Goal: Task Accomplishment & Management: Manage account settings

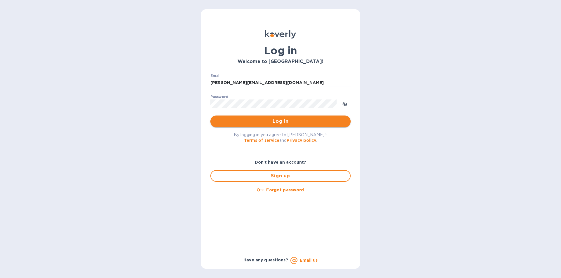
click at [275, 123] on span "Log in" at bounding box center [280, 121] width 131 height 7
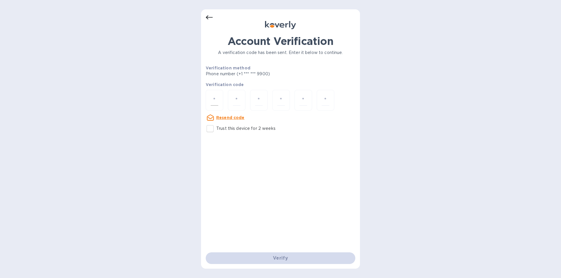
click at [215, 98] on input "number" at bounding box center [215, 100] width 8 height 11
type input "8"
type input "1"
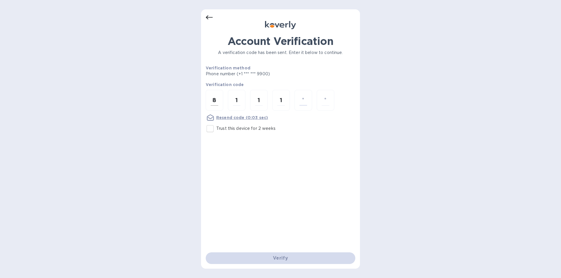
type input "9"
type input "8"
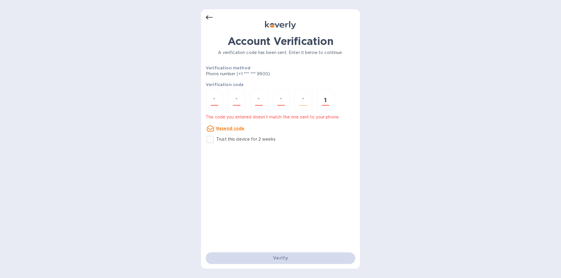
type input "1"
click at [216, 99] on input "number" at bounding box center [215, 100] width 8 height 11
type input "8"
type input "1"
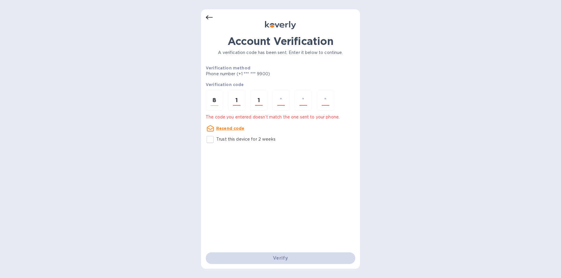
type input "1"
type input "9"
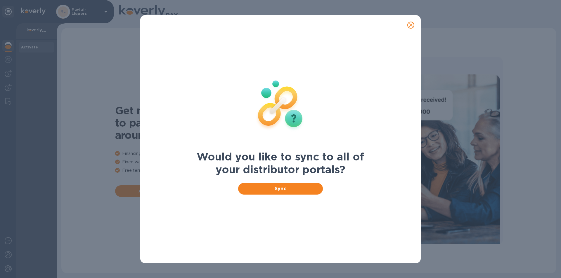
click at [410, 25] on icon "close" at bounding box center [411, 25] width 6 height 6
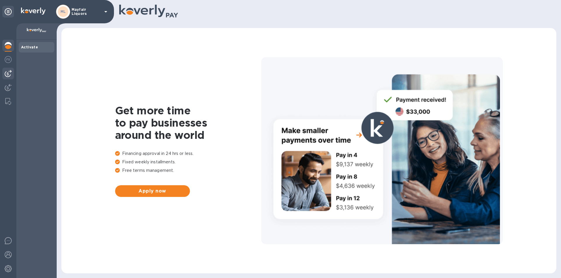
click at [9, 74] on img at bounding box center [8, 73] width 7 height 7
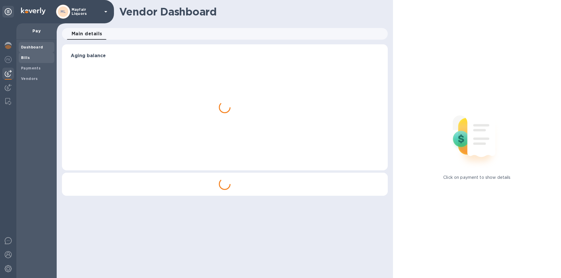
click at [29, 58] on b "Bills" at bounding box center [25, 58] width 9 height 4
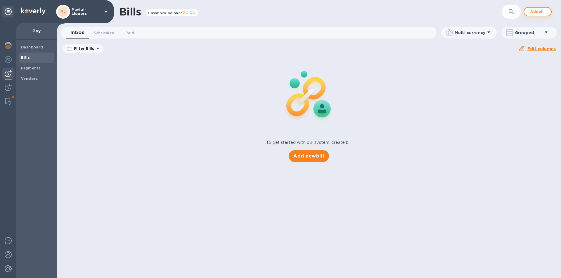
click at [532, 11] on span "Add bill" at bounding box center [538, 11] width 18 height 7
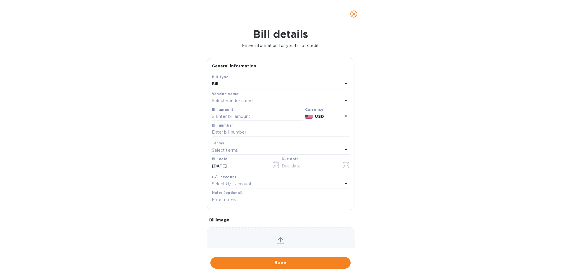
click at [223, 102] on p "Select vendor name" at bounding box center [232, 101] width 41 height 6
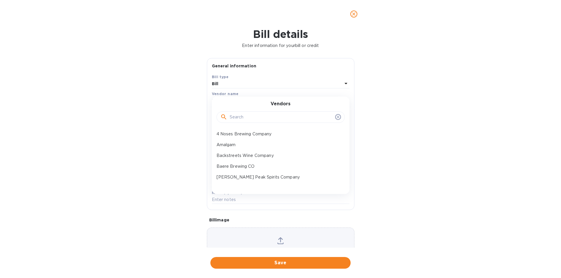
click at [238, 118] on input "text" at bounding box center [281, 117] width 103 height 9
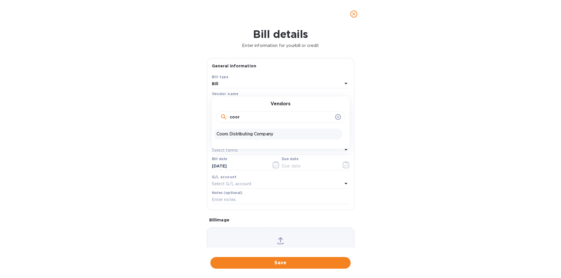
type input "coor"
click at [234, 131] on p "Coors Distributing Company" at bounding box center [278, 134] width 124 height 6
type input "10/13/2025"
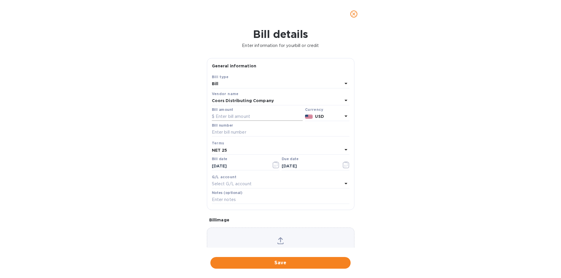
click at [235, 114] on input "text" at bounding box center [257, 116] width 91 height 9
type input "408.00"
click at [228, 131] on input "text" at bounding box center [281, 132] width 138 height 9
type input "553700"
click at [273, 164] on icon "button" at bounding box center [276, 165] width 7 height 7
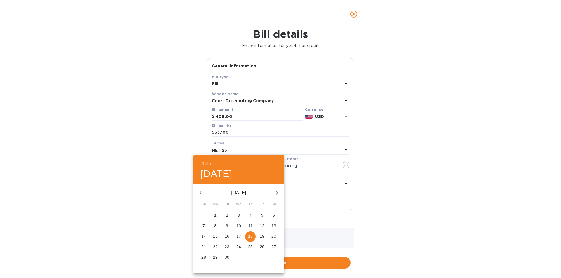
click at [240, 224] on p "10" at bounding box center [238, 226] width 5 height 6
type input "09/10/2025"
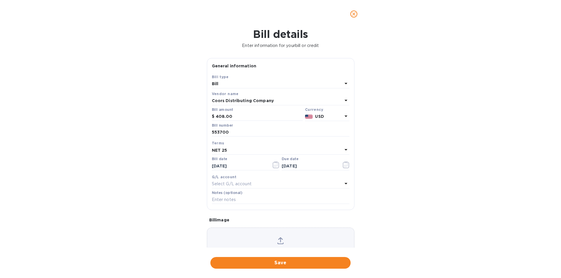
click at [252, 147] on div "NET 25" at bounding box center [277, 150] width 131 height 8
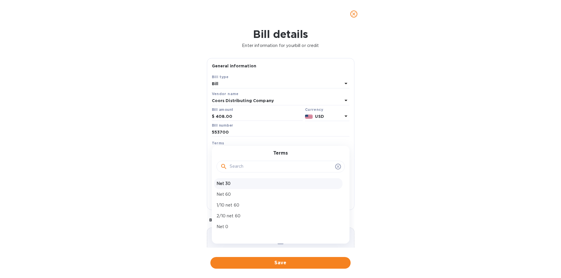
click at [229, 182] on p "Net 30" at bounding box center [278, 184] width 124 height 6
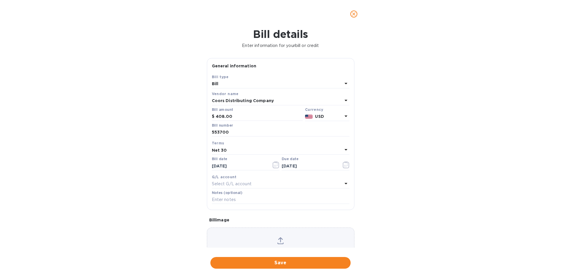
click at [235, 151] on div "Net 30" at bounding box center [277, 150] width 131 height 8
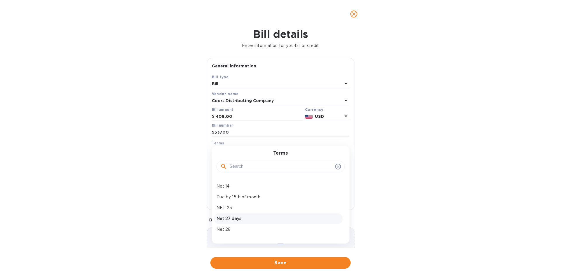
scroll to position [88, 0]
click at [233, 193] on p "NET 25" at bounding box center [278, 193] width 124 height 6
type input "10/05/2025"
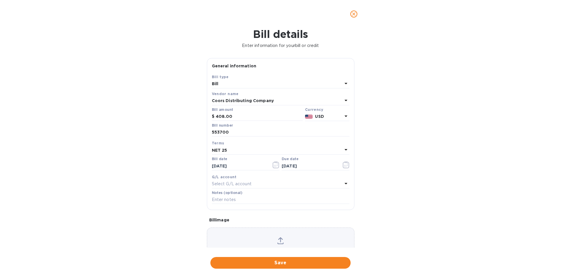
click at [286, 262] on span "Save" at bounding box center [280, 263] width 131 height 7
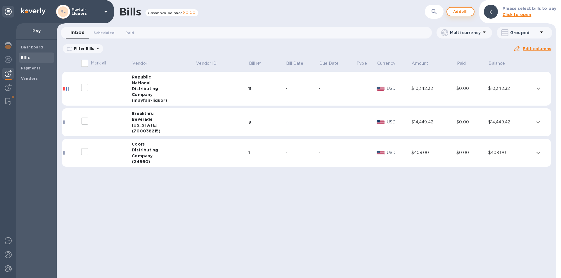
click at [465, 12] on span "Add bill" at bounding box center [461, 11] width 18 height 7
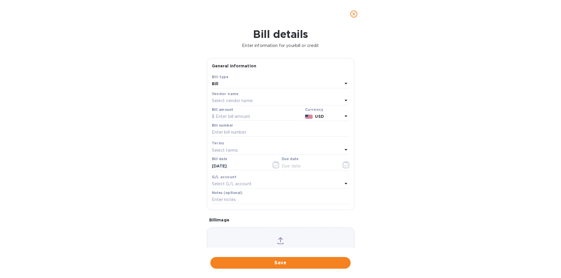
click at [230, 100] on p "Select vendor name" at bounding box center [232, 101] width 41 height 6
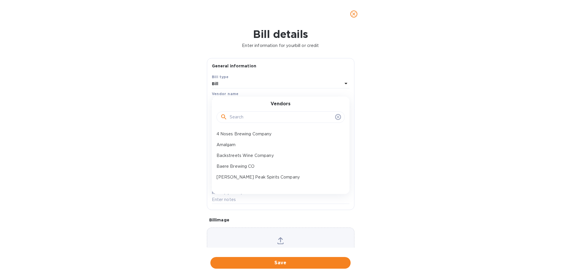
drag, startPoint x: 230, startPoint y: 99, endPoint x: 221, endPoint y: 107, distance: 11.8
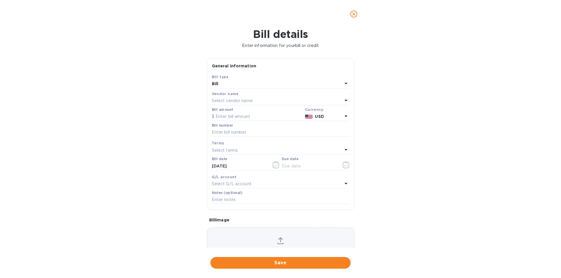
drag, startPoint x: 221, startPoint y: 107, endPoint x: 245, endPoint y: 93, distance: 27.8
click at [245, 93] on div "Vendor name" at bounding box center [281, 94] width 138 height 6
click at [241, 100] on p "Select vendor name" at bounding box center [232, 101] width 41 height 6
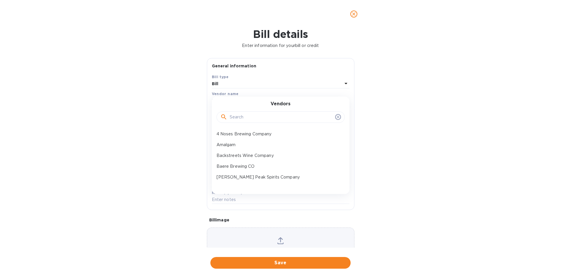
click at [241, 118] on input "text" at bounding box center [281, 117] width 103 height 9
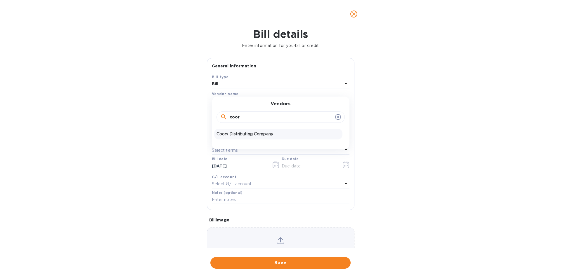
type input "coor"
click at [252, 137] on p "Coors Distributing Company" at bounding box center [278, 134] width 124 height 6
type input "10/13/2025"
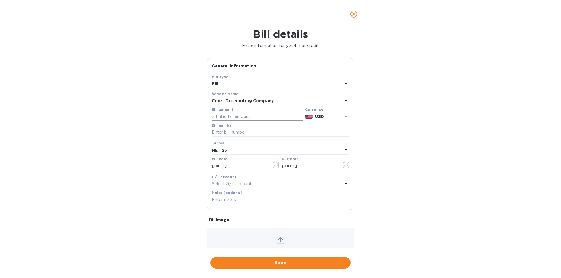
click at [245, 117] on input "text" at bounding box center [257, 116] width 91 height 9
type input "763,539"
click at [231, 131] on input "text" at bounding box center [281, 132] width 138 height 9
type input "553699"
click at [269, 163] on button "button" at bounding box center [276, 165] width 14 height 14
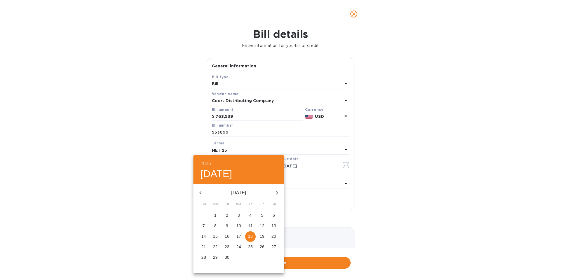
click at [238, 226] on p "10" at bounding box center [238, 226] width 5 height 6
type input "09/10/2025"
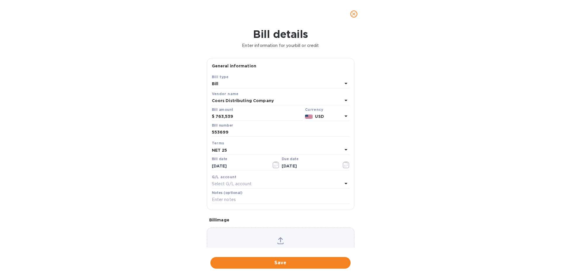
click at [244, 152] on div "NET 25" at bounding box center [277, 150] width 131 height 8
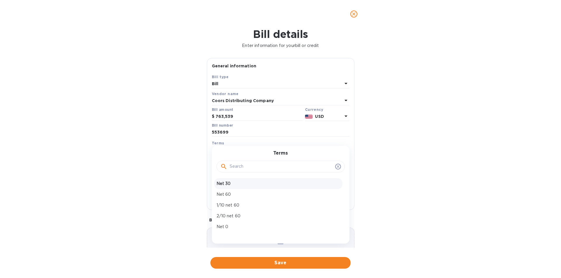
click at [232, 185] on p "Net 30" at bounding box center [278, 184] width 124 height 6
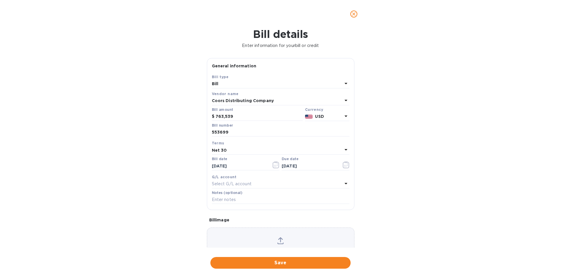
click at [232, 149] on div "Net 30" at bounding box center [277, 150] width 131 height 8
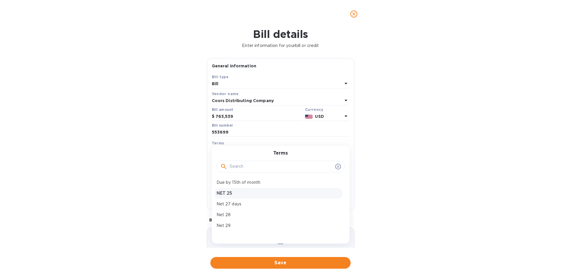
click at [241, 190] on p "NET 25" at bounding box center [278, 193] width 124 height 6
type input "10/05/2025"
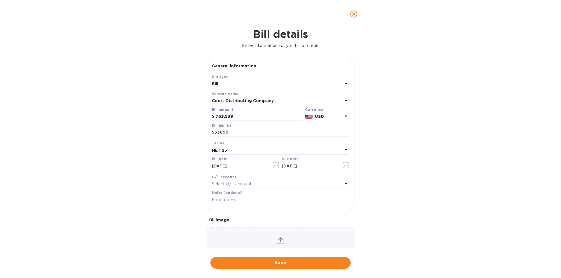
click at [290, 262] on span "Save" at bounding box center [280, 263] width 131 height 7
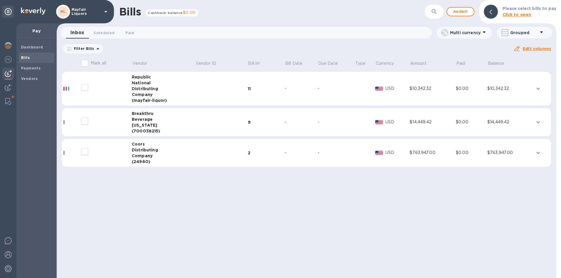
click at [160, 154] on div "Company" at bounding box center [163, 156] width 63 height 6
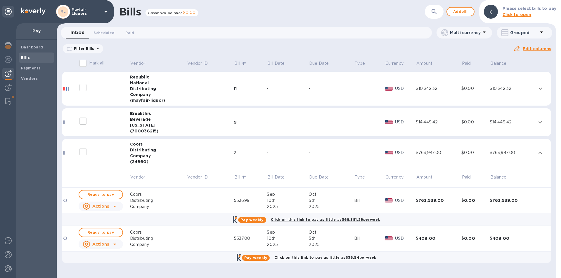
click at [99, 205] on u "Actions" at bounding box center [100, 206] width 17 height 5
click at [98, 230] on b "Delete" at bounding box center [102, 230] width 15 height 5
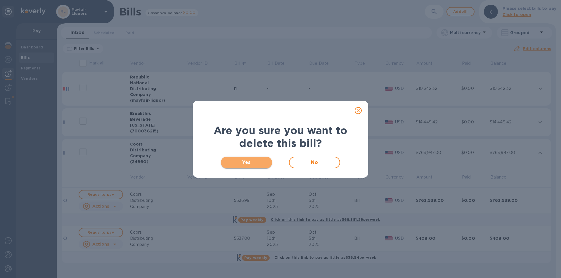
click at [254, 163] on span "Yes" at bounding box center [247, 162] width 42 height 7
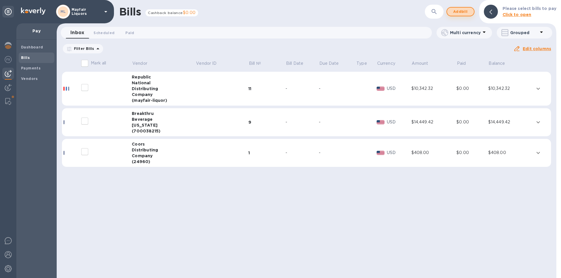
click at [467, 13] on span "Add bill" at bounding box center [461, 11] width 18 height 7
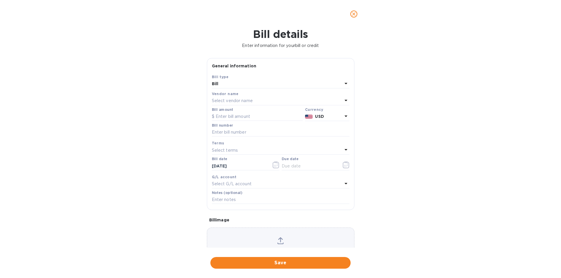
click at [236, 99] on p "Select vendor name" at bounding box center [232, 101] width 41 height 6
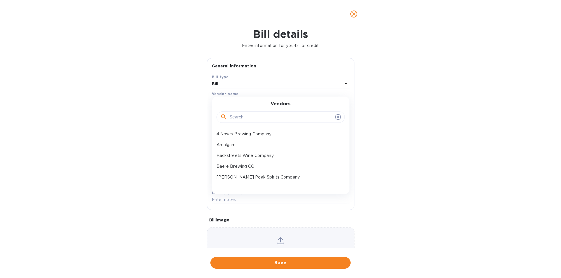
click at [255, 114] on input "text" at bounding box center [281, 117] width 103 height 9
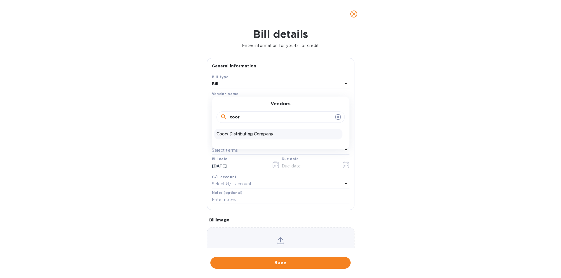
type input "coor"
click at [254, 133] on p "Coors Distributing Company" at bounding box center [278, 134] width 124 height 6
type input "10/13/2025"
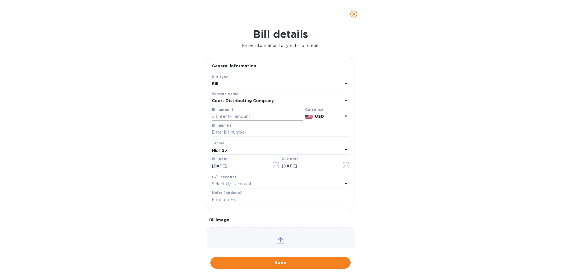
click at [249, 115] on input "text" at bounding box center [257, 116] width 91 height 9
type input "7,635.39"
click at [275, 133] on input "text" at bounding box center [281, 132] width 138 height 9
type input "553699"
click at [274, 166] on icon "button" at bounding box center [274, 165] width 1 height 1
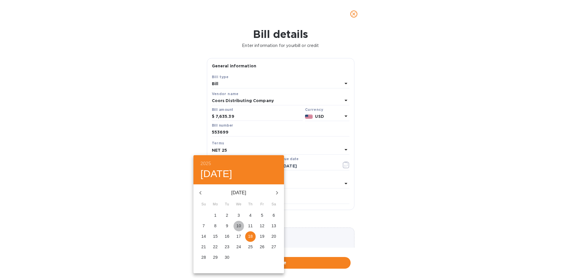
click at [238, 225] on p "10" at bounding box center [238, 226] width 5 height 6
type input "09/10/2025"
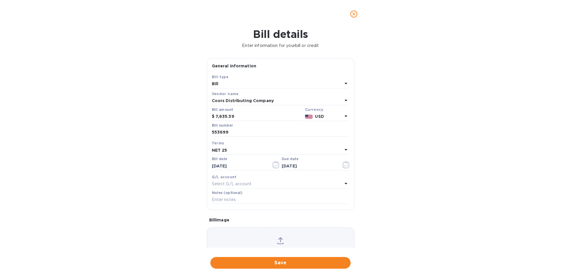
click at [237, 150] on div "NET 25" at bounding box center [277, 150] width 131 height 8
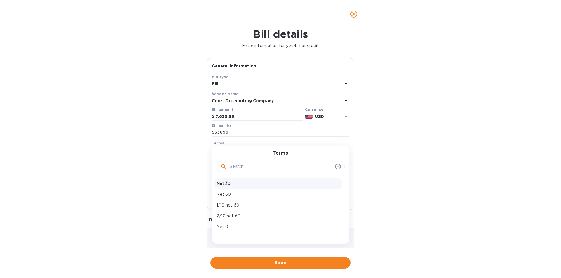
click at [229, 184] on p "Net 30" at bounding box center [278, 184] width 124 height 6
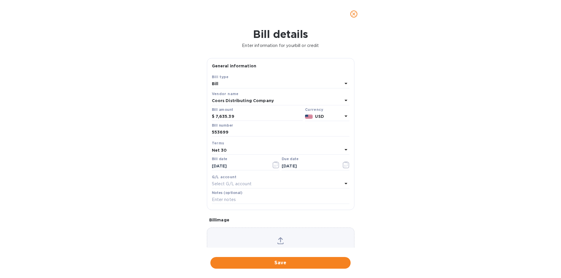
click at [235, 150] on div "Net 30" at bounding box center [277, 150] width 131 height 8
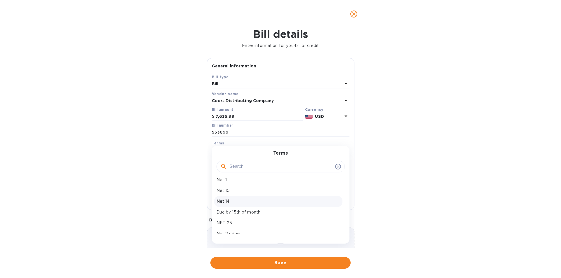
scroll to position [58, 0]
click at [232, 222] on p "NET 25" at bounding box center [278, 223] width 124 height 6
type input "10/05/2025"
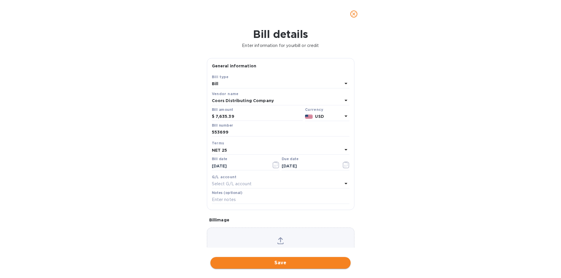
click at [292, 261] on span "Save" at bounding box center [280, 263] width 131 height 7
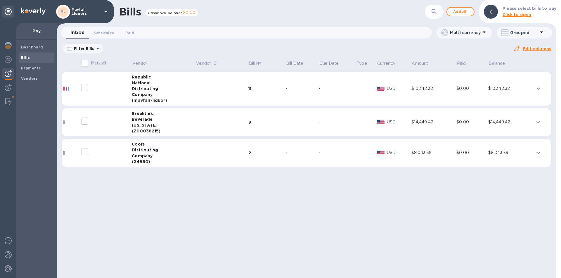
click at [534, 154] on button "expand row" at bounding box center [538, 153] width 9 height 9
click at [528, 152] on div "$8,043.39" at bounding box center [510, 153] width 45 height 6
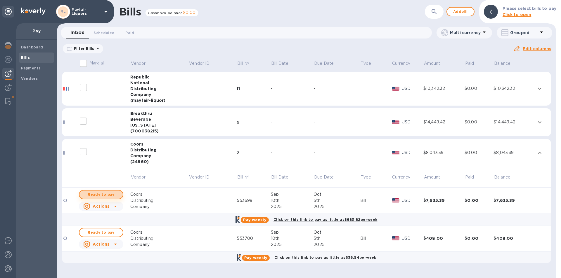
click at [101, 192] on span "Ready to pay" at bounding box center [101, 194] width 34 height 7
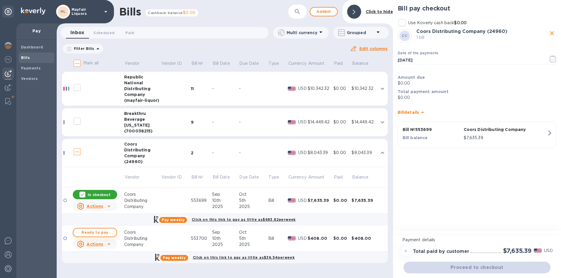
click at [105, 234] on span "Ready to pay" at bounding box center [95, 232] width 34 height 7
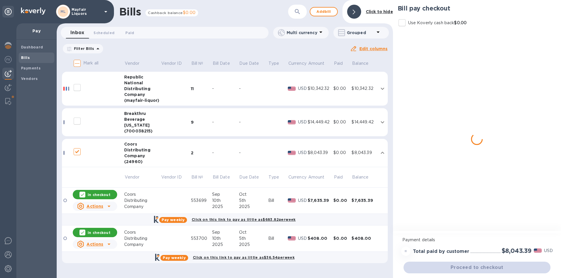
checkbox input "true"
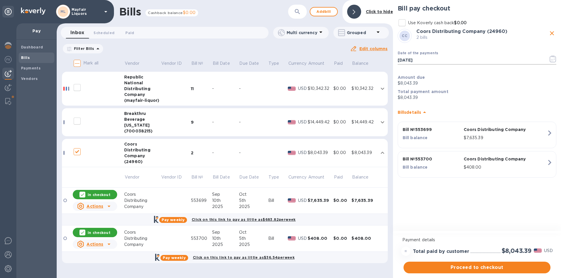
click at [554, 58] on icon "button" at bounding box center [552, 59] width 7 height 7
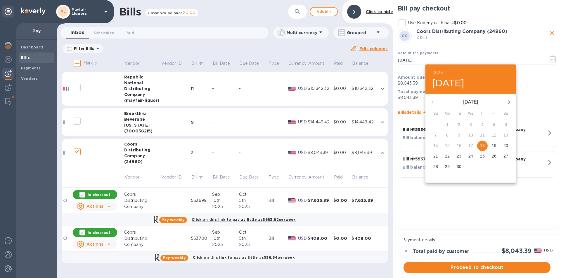
click at [511, 103] on icon "button" at bounding box center [508, 102] width 7 height 7
click at [471, 125] on p "1" at bounding box center [470, 125] width 2 height 6
type input "10/01/2025"
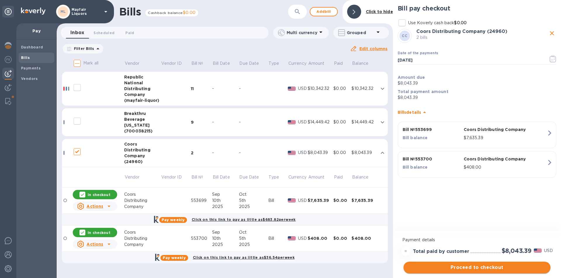
click at [481, 270] on span "Proceed to checkout" at bounding box center [477, 267] width 138 height 7
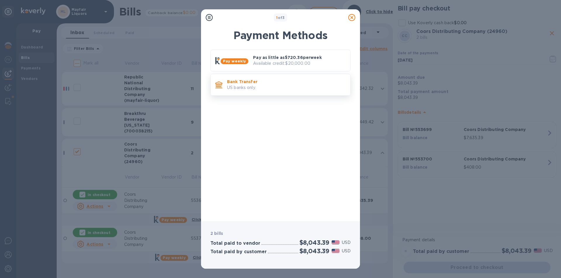
click at [311, 91] on p "US banks only." at bounding box center [286, 88] width 119 height 6
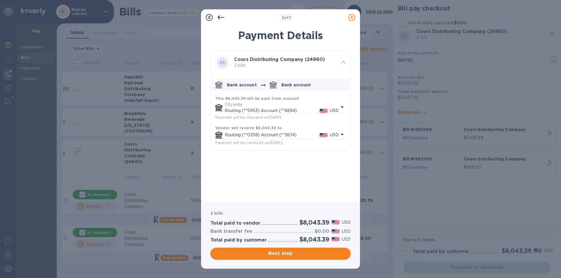
click at [298, 251] on span "Next step" at bounding box center [280, 253] width 131 height 7
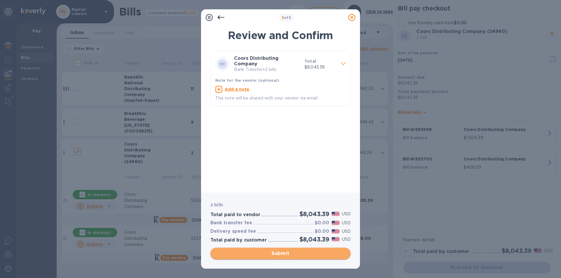
click at [276, 250] on span "Submit" at bounding box center [280, 253] width 131 height 7
